Goal: Navigation & Orientation: Find specific page/section

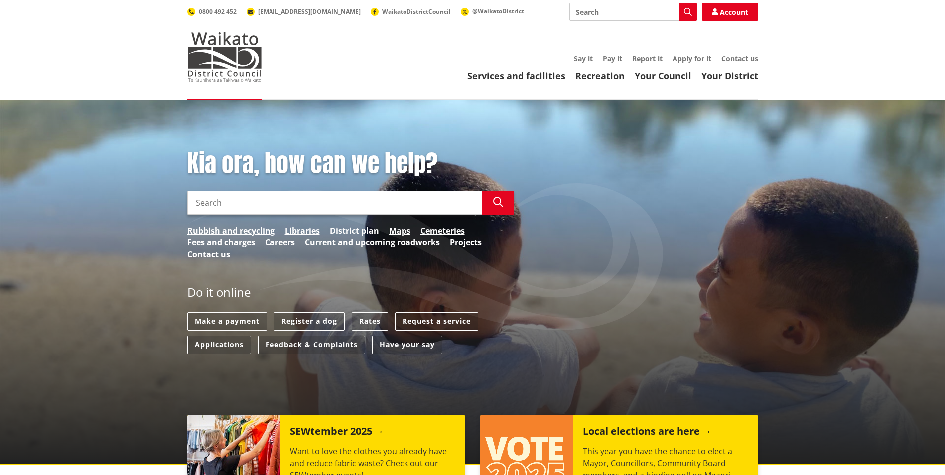
click at [364, 225] on link "District plan" at bounding box center [354, 231] width 49 height 12
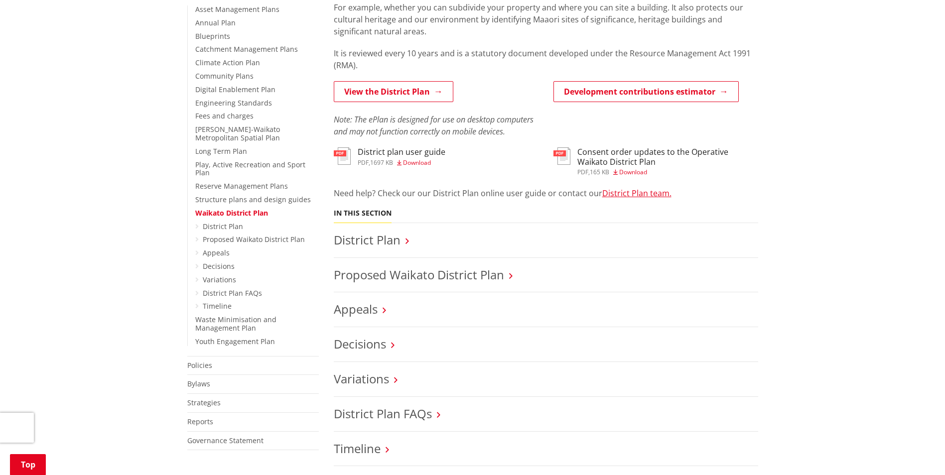
scroll to position [249, 0]
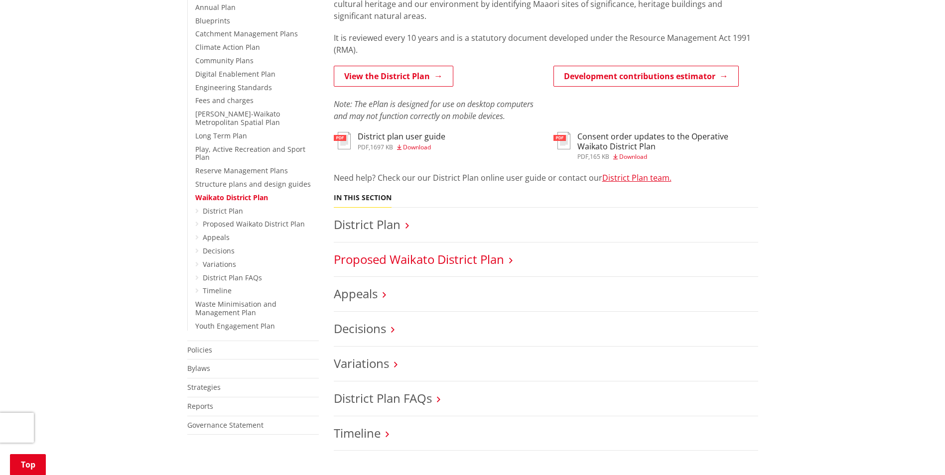
click at [417, 259] on link "Proposed Waikato District Plan" at bounding box center [419, 259] width 170 height 16
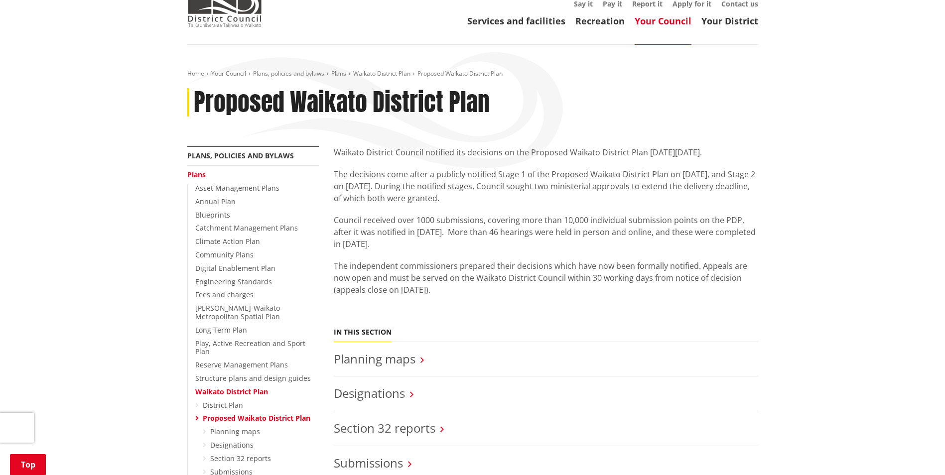
scroll to position [199, 0]
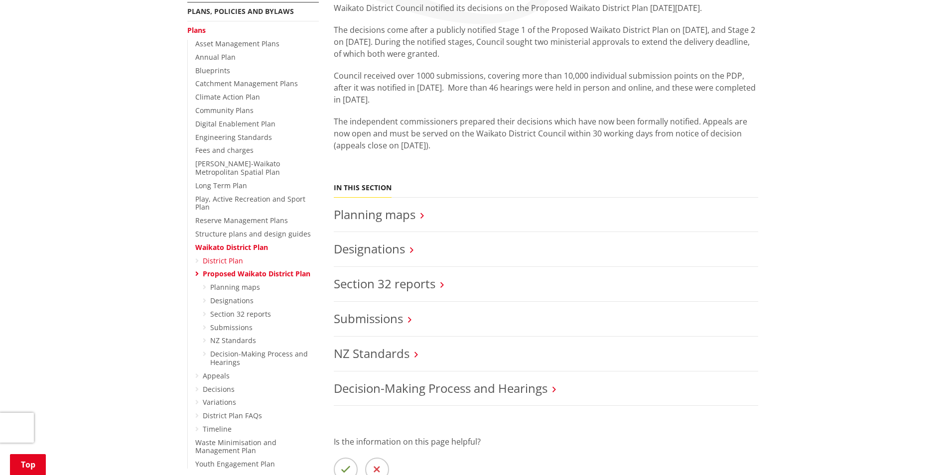
click at [219, 256] on link "District Plan" at bounding box center [223, 260] width 40 height 9
